Goal: Find specific page/section: Find specific page/section

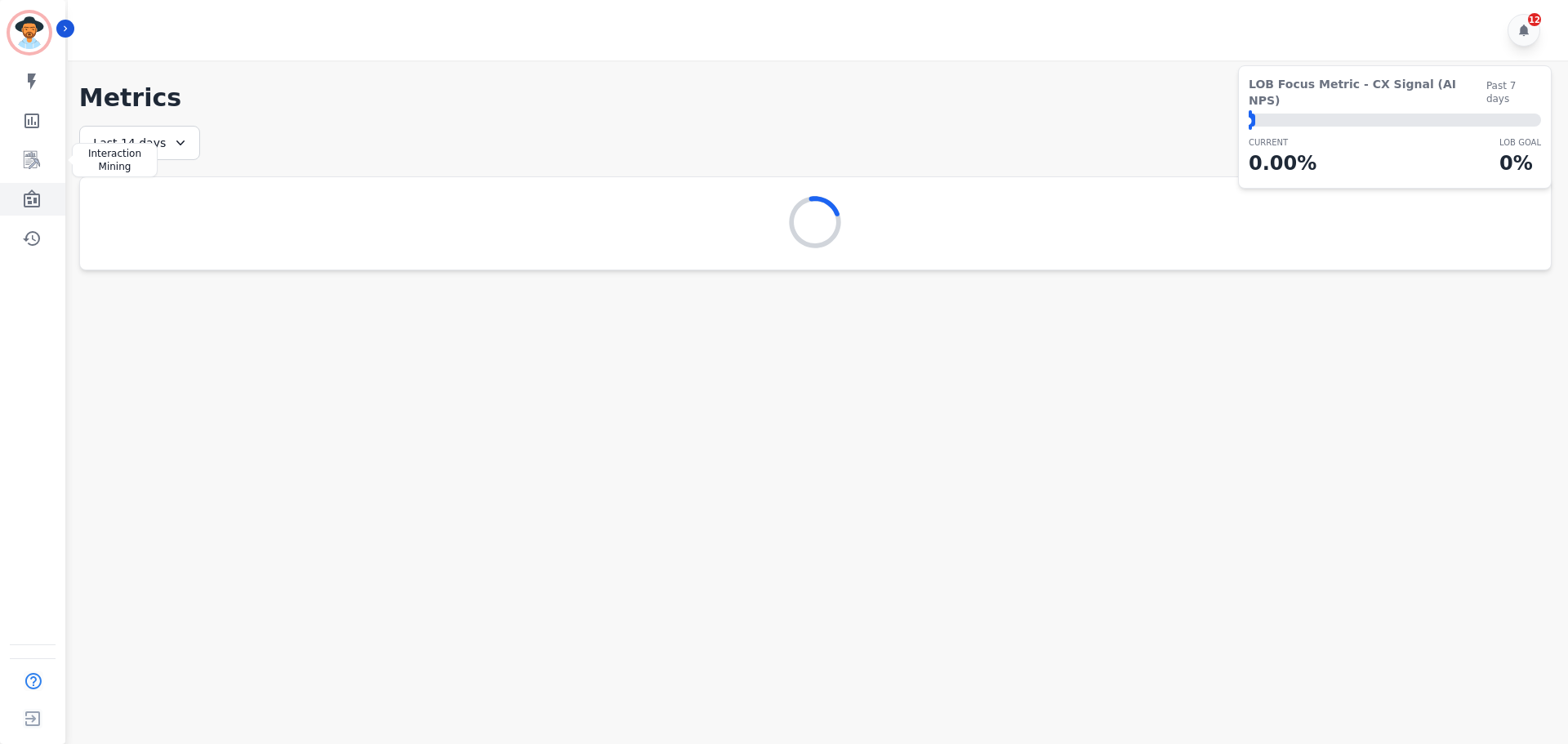
click at [21, 188] on link "Sidebar" at bounding box center [34, 199] width 63 height 32
